Goal: Task Accomplishment & Management: Use online tool/utility

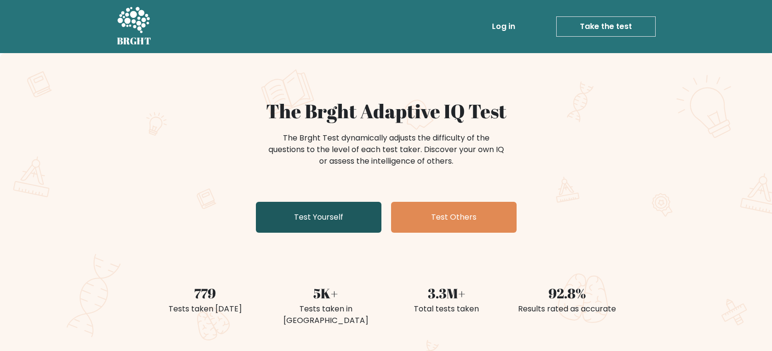
click at [364, 229] on link "Test Yourself" at bounding box center [319, 217] width 126 height 31
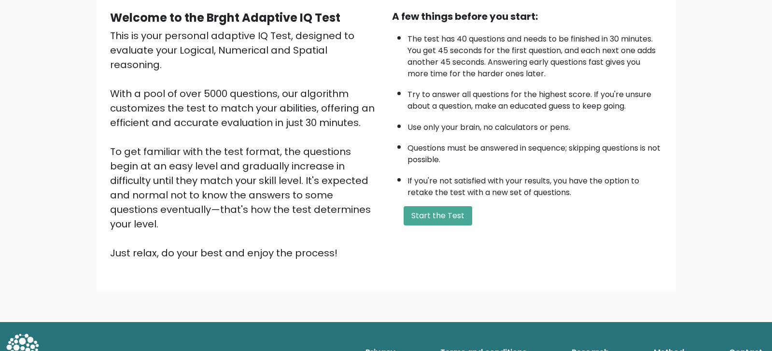
scroll to position [91, 0]
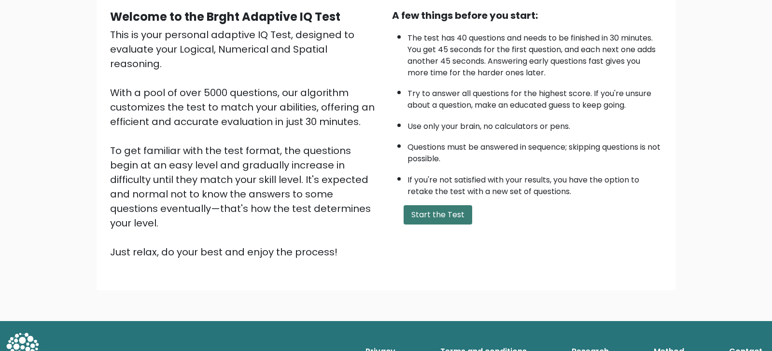
click at [449, 223] on button "Start the Test" at bounding box center [438, 214] width 69 height 19
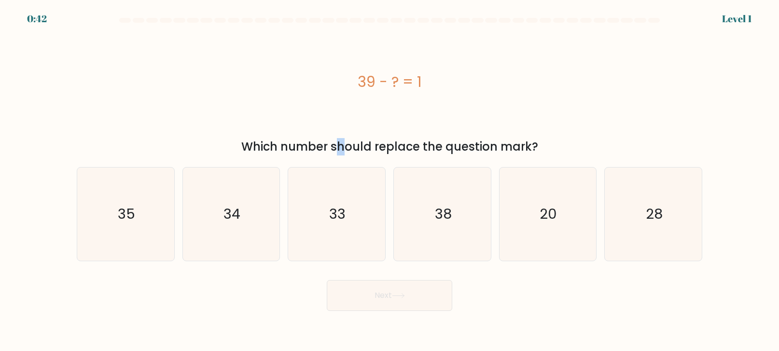
click at [250, 141] on div "Which number should replace the question mark?" at bounding box center [390, 146] width 614 height 17
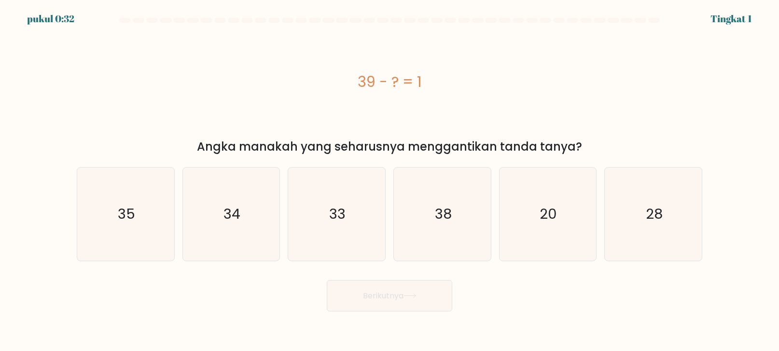
click at [632, 92] on div "39 - ? = 1" at bounding box center [390, 82] width 626 height 22
click at [465, 204] on icon "38" at bounding box center [442, 214] width 93 height 93
click at [390, 181] on input "D. 38" at bounding box center [390, 178] width 0 height 5
radio input "true"
click at [391, 292] on font "Berikutnya" at bounding box center [383, 295] width 41 height 11
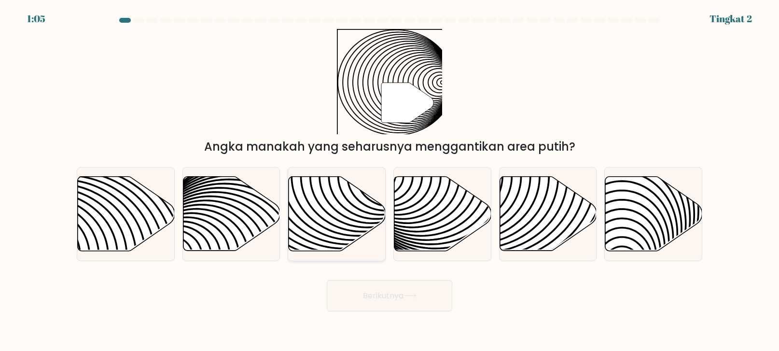
click at [309, 219] on icon at bounding box center [337, 214] width 97 height 74
click at [390, 181] on input "C." at bounding box center [390, 178] width 0 height 5
radio input "true"
click at [408, 304] on button "Berikutnya" at bounding box center [390, 295] width 126 height 31
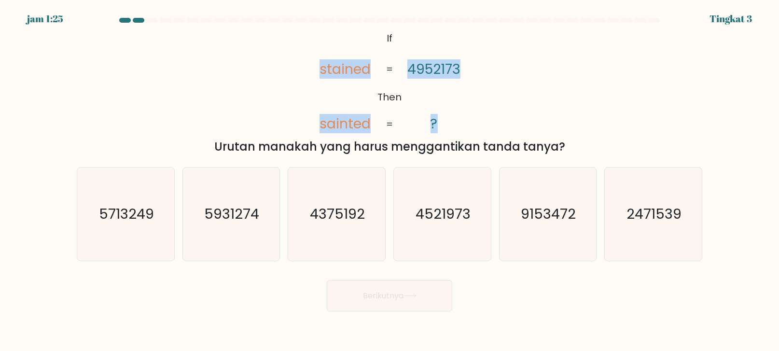
drag, startPoint x: 266, startPoint y: 56, endPoint x: 456, endPoint y: 123, distance: 201.0
click at [455, 123] on div "@import url('https://fonts.googleapis.com/css?family=Abril+Fatface:400,100,100i…" at bounding box center [389, 92] width 637 height 126
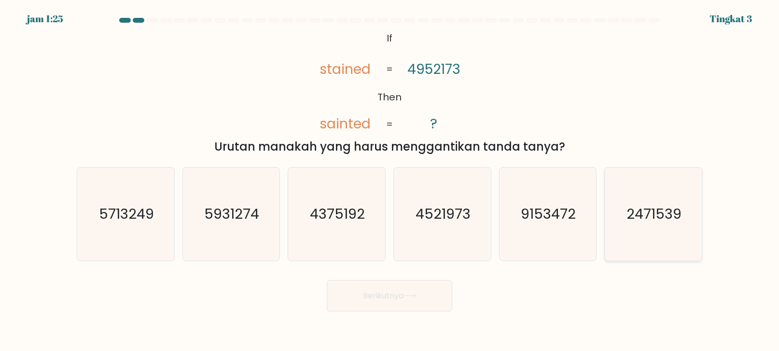
click at [642, 222] on text "2471539" at bounding box center [654, 213] width 55 height 19
click at [390, 181] on input "F. 2471539" at bounding box center [390, 178] width 0 height 5
radio input "true"
click at [437, 295] on button "Berikutnya" at bounding box center [390, 295] width 126 height 31
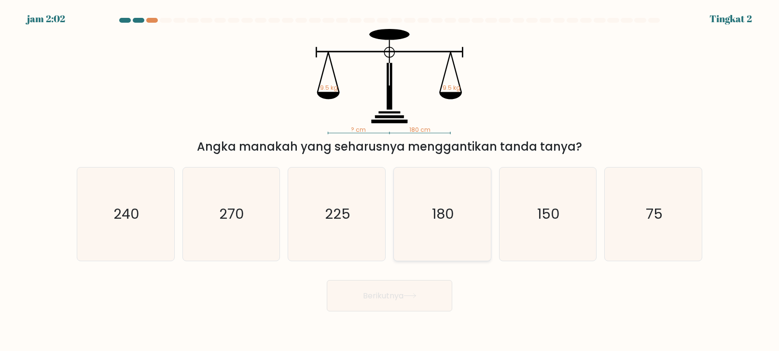
click at [443, 231] on icon "180" at bounding box center [442, 214] width 93 height 93
click at [390, 181] on input "D. 180" at bounding box center [390, 178] width 0 height 5
radio input "true"
click at [424, 300] on button "Berikutnya" at bounding box center [390, 295] width 126 height 31
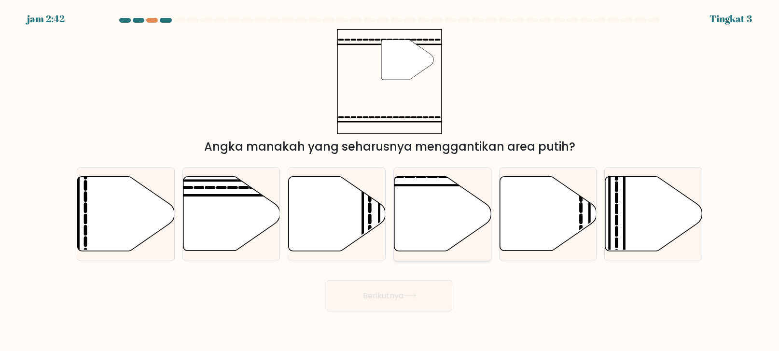
click at [433, 227] on icon at bounding box center [442, 214] width 97 height 74
click at [390, 181] on input "D." at bounding box center [390, 178] width 0 height 5
radio input "true"
click at [408, 294] on icon at bounding box center [410, 295] width 13 height 5
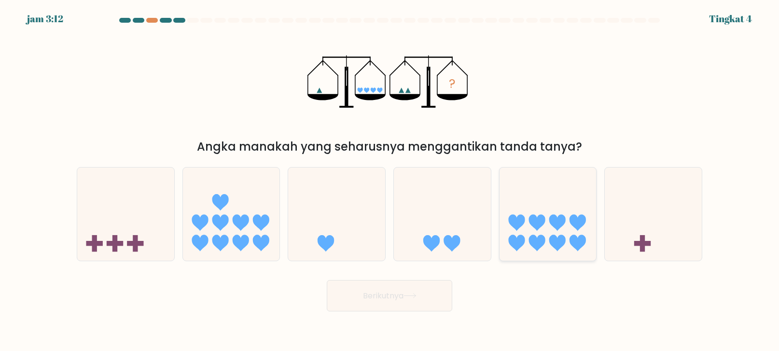
click at [541, 246] on icon at bounding box center [537, 243] width 16 height 16
click at [390, 181] on input "Dan." at bounding box center [390, 178] width 0 height 5
radio input "true"
click at [390, 298] on font "Berikutnya" at bounding box center [383, 295] width 41 height 11
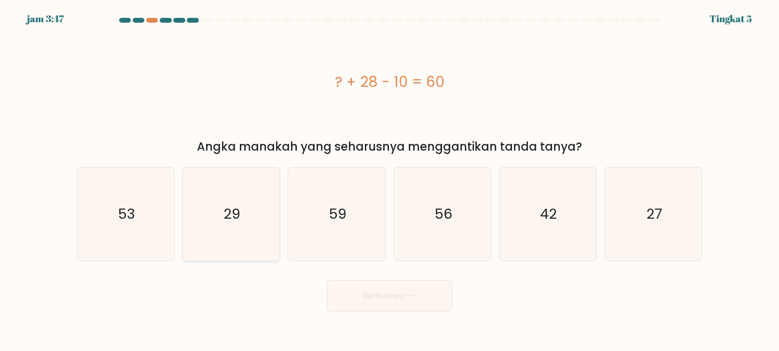
click at [243, 223] on icon "29" at bounding box center [230, 214] width 93 height 93
click at [390, 181] on input "B. 29" at bounding box center [390, 178] width 0 height 5
radio input "true"
click at [417, 293] on icon at bounding box center [410, 295] width 13 height 5
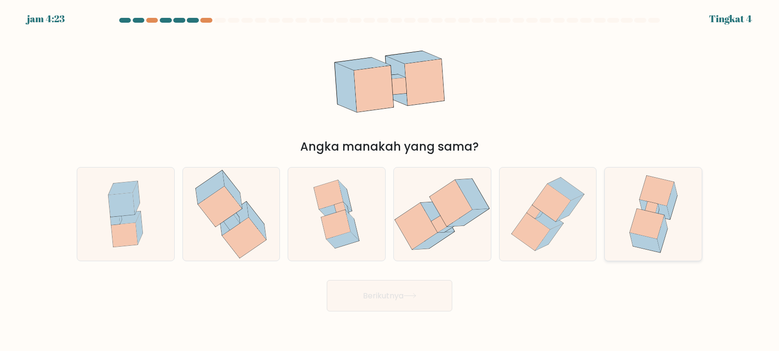
click at [648, 228] on icon at bounding box center [647, 224] width 34 height 30
click at [390, 181] on input "F." at bounding box center [390, 178] width 0 height 5
radio input "true"
click at [421, 301] on button "Berikutnya" at bounding box center [390, 295] width 126 height 31
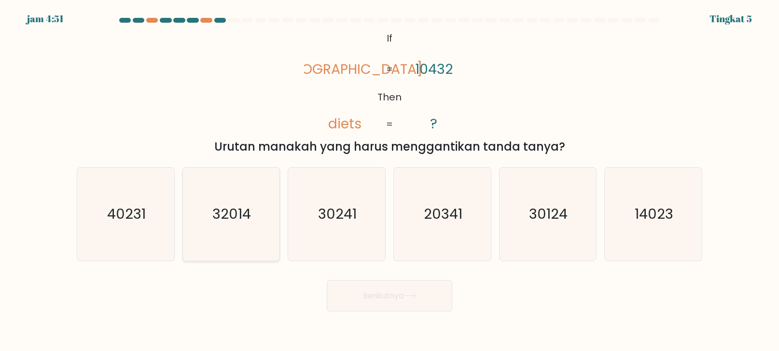
click at [238, 224] on text "32014" at bounding box center [232, 213] width 39 height 19
click at [390, 181] on input "B. 32014" at bounding box center [390, 178] width 0 height 5
radio input "true"
click at [226, 233] on icon "32014" at bounding box center [231, 214] width 92 height 92
click at [390, 181] on input "B. 32014" at bounding box center [390, 178] width 0 height 5
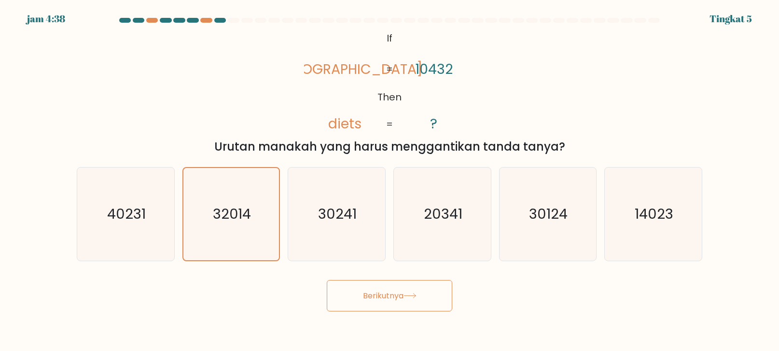
click at [363, 292] on font "Berikutnya" at bounding box center [383, 295] width 41 height 11
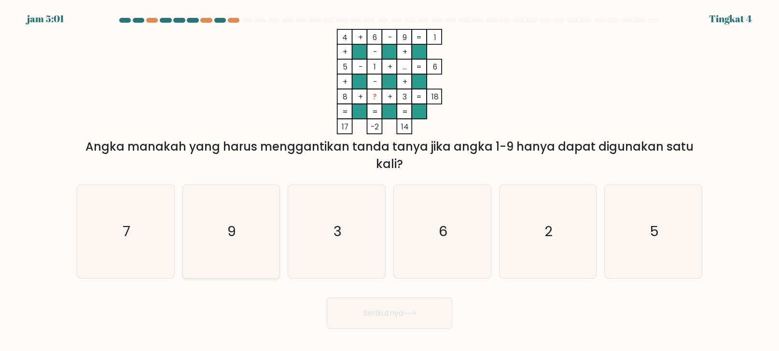
click at [252, 246] on icon "9" at bounding box center [230, 231] width 93 height 93
click at [390, 181] on input "B. 9" at bounding box center [390, 178] width 0 height 5
radio input "true"
click at [423, 303] on button "Berikutnya" at bounding box center [390, 312] width 126 height 31
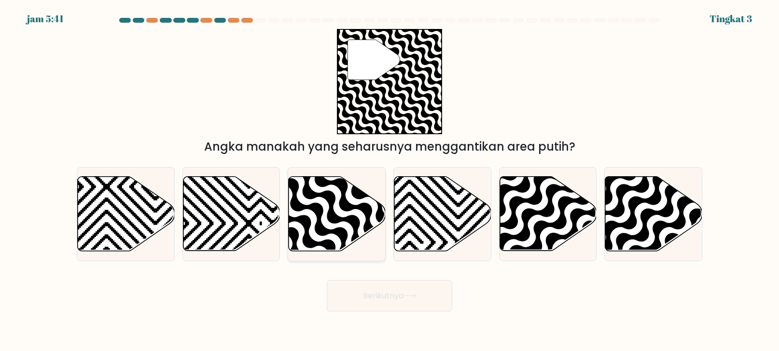
click at [351, 213] on icon at bounding box center [337, 214] width 97 height 74
click at [390, 181] on input "C." at bounding box center [390, 178] width 0 height 5
radio input "true"
drag, startPoint x: 421, startPoint y: 280, endPoint x: 428, endPoint y: 298, distance: 19.9
click at [418, 281] on div "Berikutnya" at bounding box center [389, 292] width 637 height 39
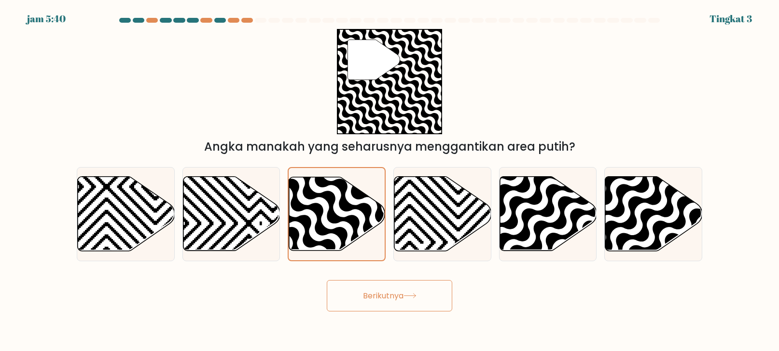
click at [411, 297] on icon at bounding box center [410, 295] width 13 height 5
